Goal: Transaction & Acquisition: Download file/media

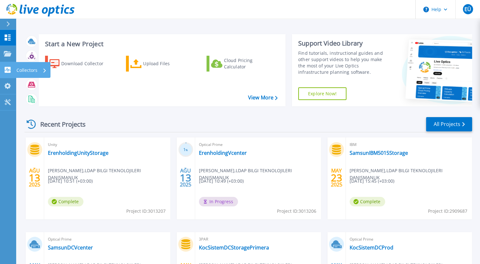
click at [10, 69] on icon at bounding box center [8, 70] width 6 height 6
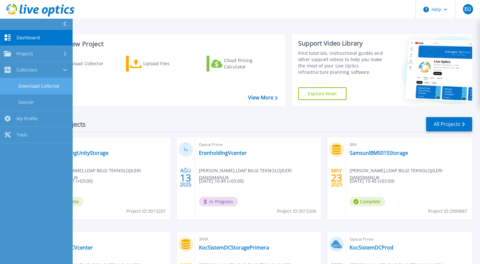
click at [42, 81] on link "Download Collector" at bounding box center [36, 86] width 72 height 16
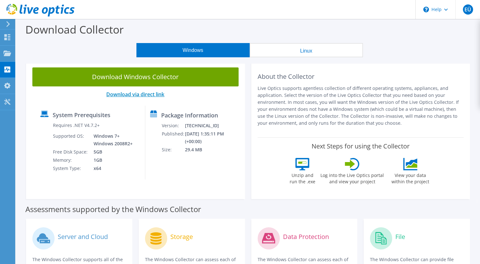
click at [145, 95] on link "Download via direct link" at bounding box center [135, 94] width 58 height 7
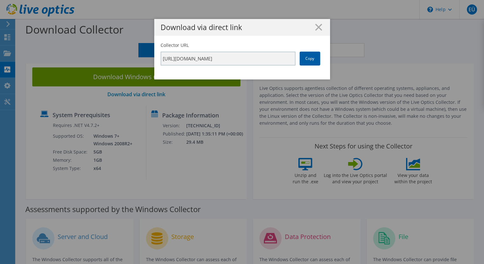
click at [306, 61] on link "Copy" at bounding box center [310, 59] width 21 height 14
click at [318, 25] on line at bounding box center [319, 27] width 6 height 6
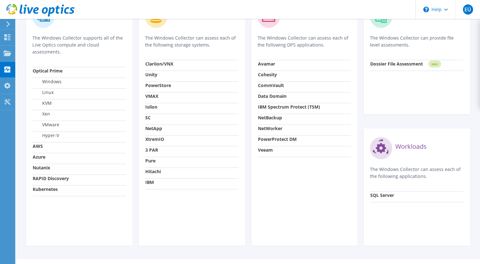
scroll to position [236, 0]
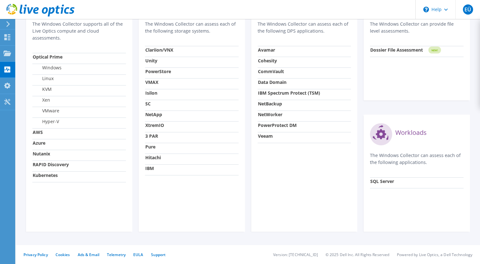
click at [375, 179] on strong "SQL Server" at bounding box center [382, 181] width 24 height 6
